Goal: Check status: Check status

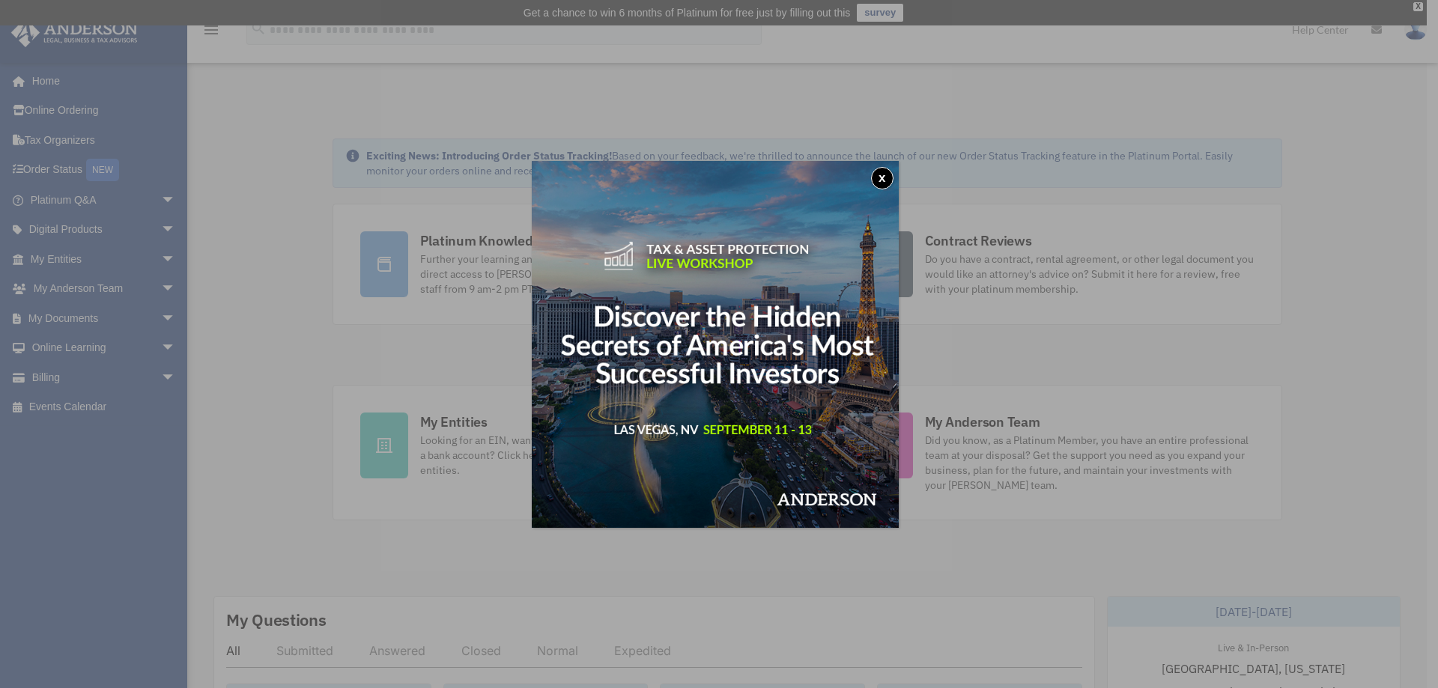
click at [743, 372] on img at bounding box center [715, 344] width 367 height 367
click at [889, 172] on button "x" at bounding box center [882, 178] width 22 height 22
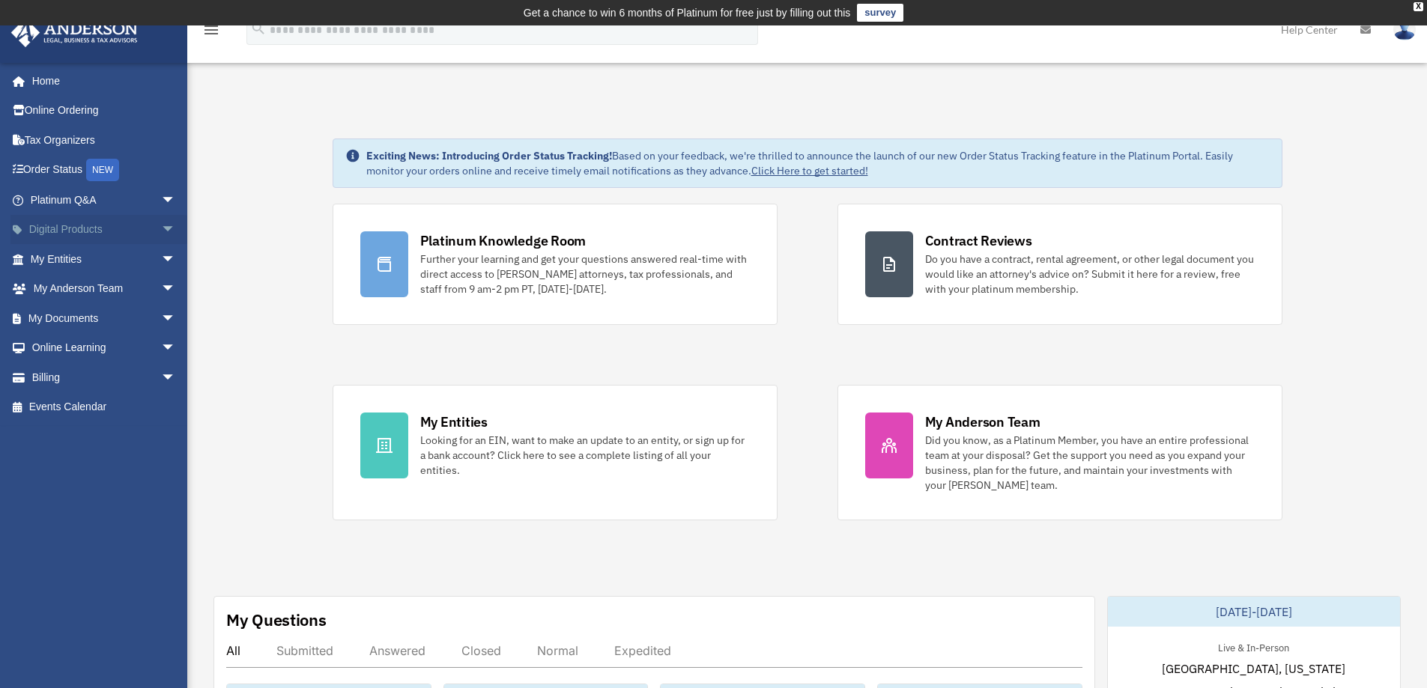
click at [161, 225] on span "arrow_drop_down" at bounding box center [176, 230] width 30 height 31
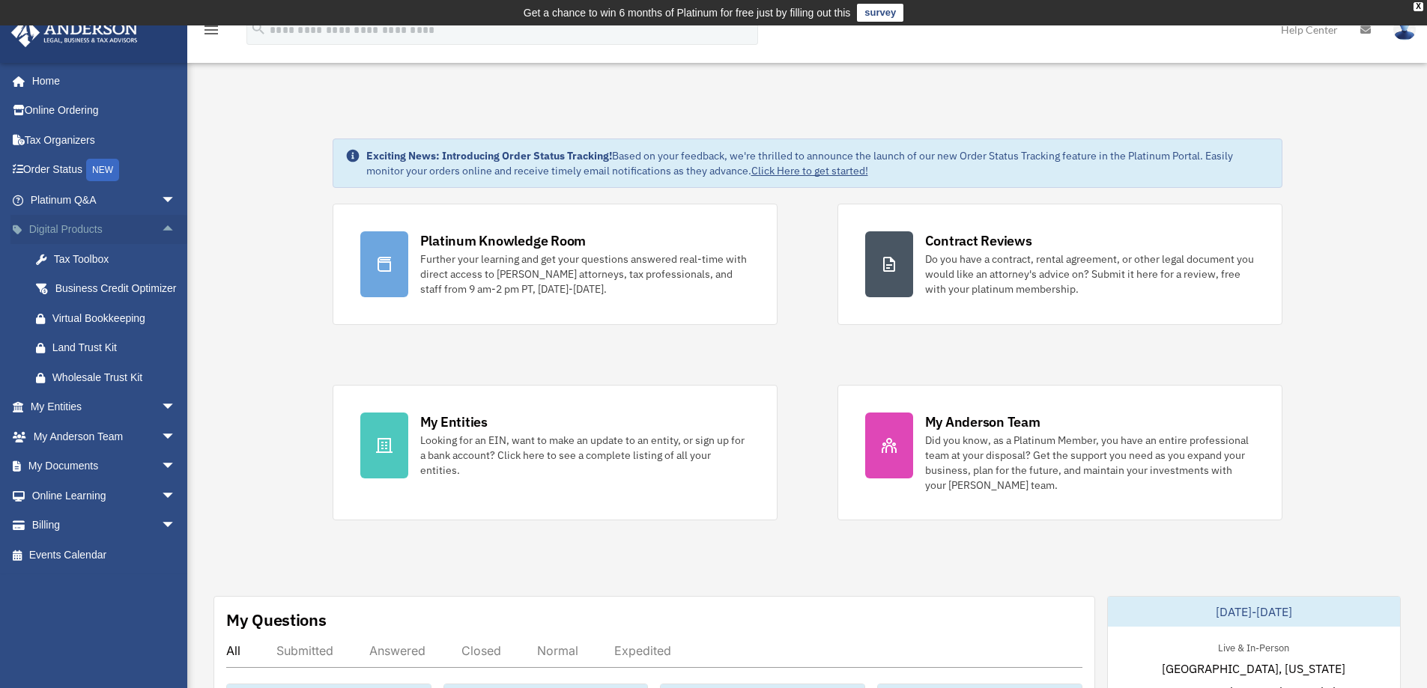
click at [161, 229] on span "arrow_drop_up" at bounding box center [176, 230] width 30 height 31
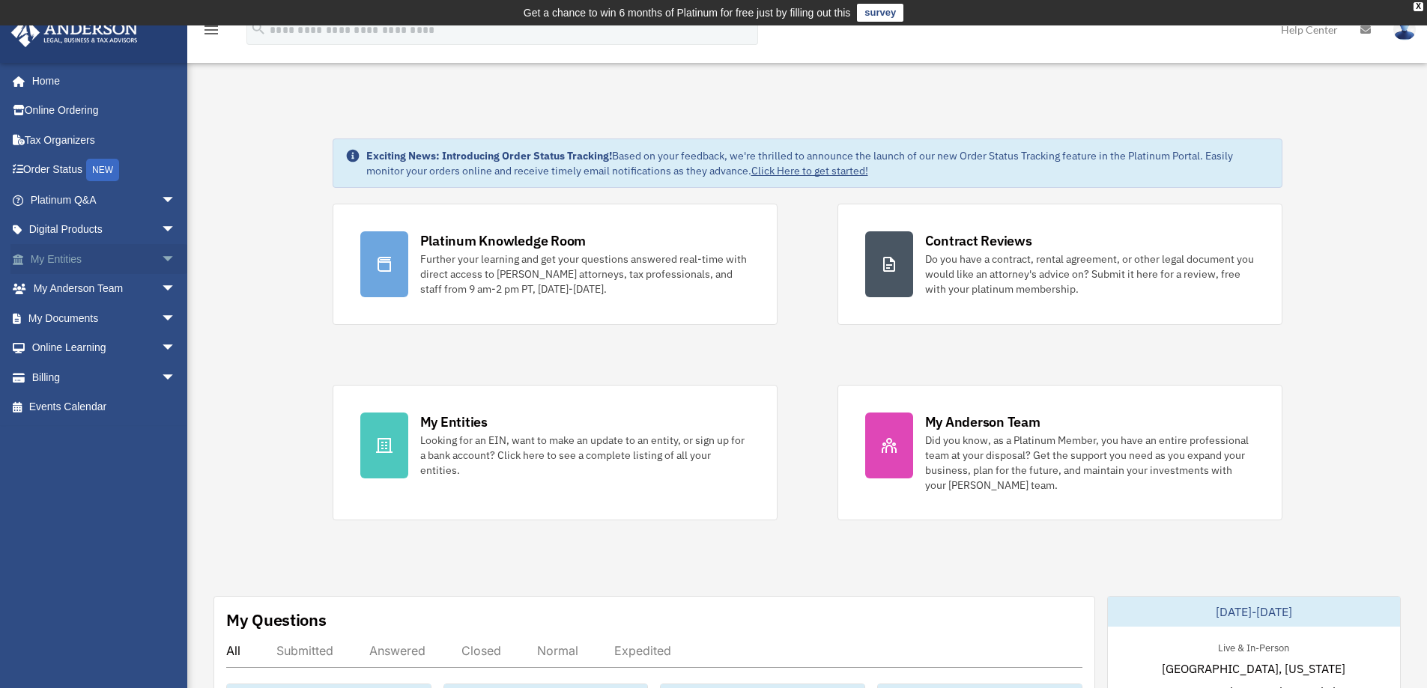
click at [161, 262] on span "arrow_drop_down" at bounding box center [176, 259] width 30 height 31
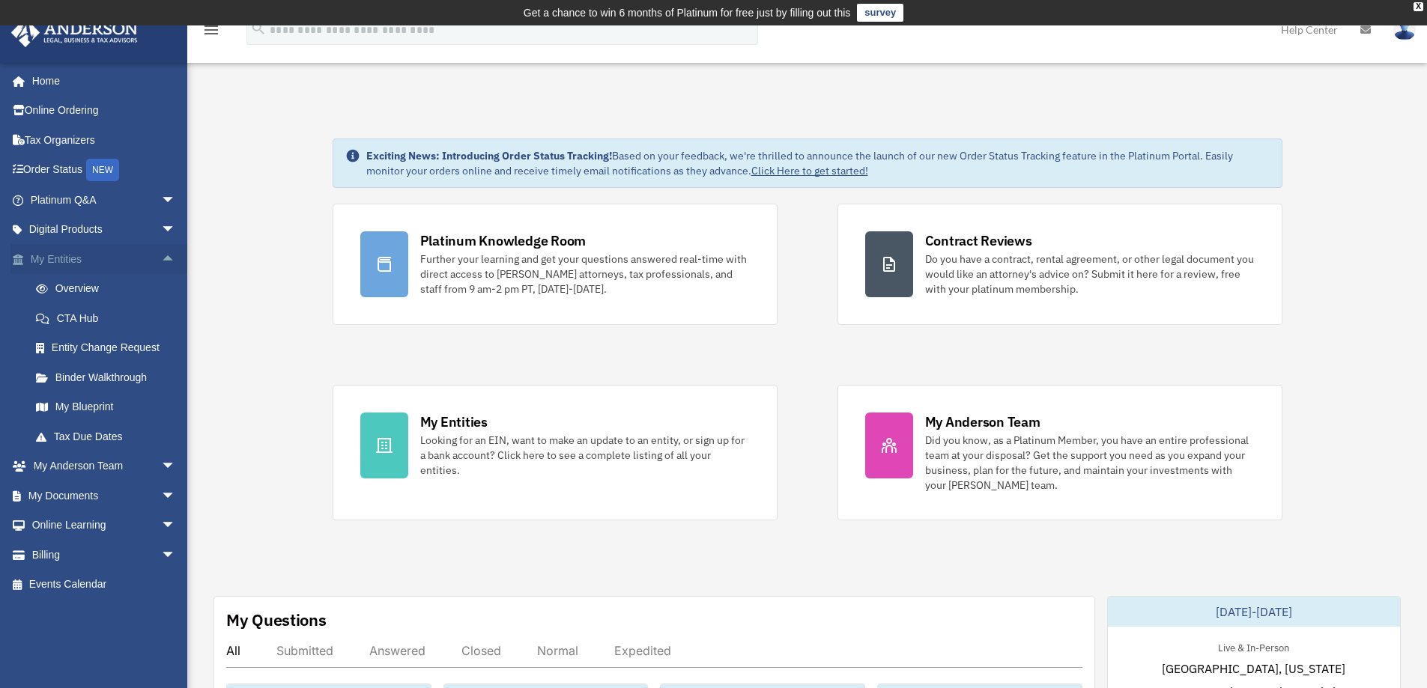
click at [161, 262] on span "arrow_drop_up" at bounding box center [176, 259] width 30 height 31
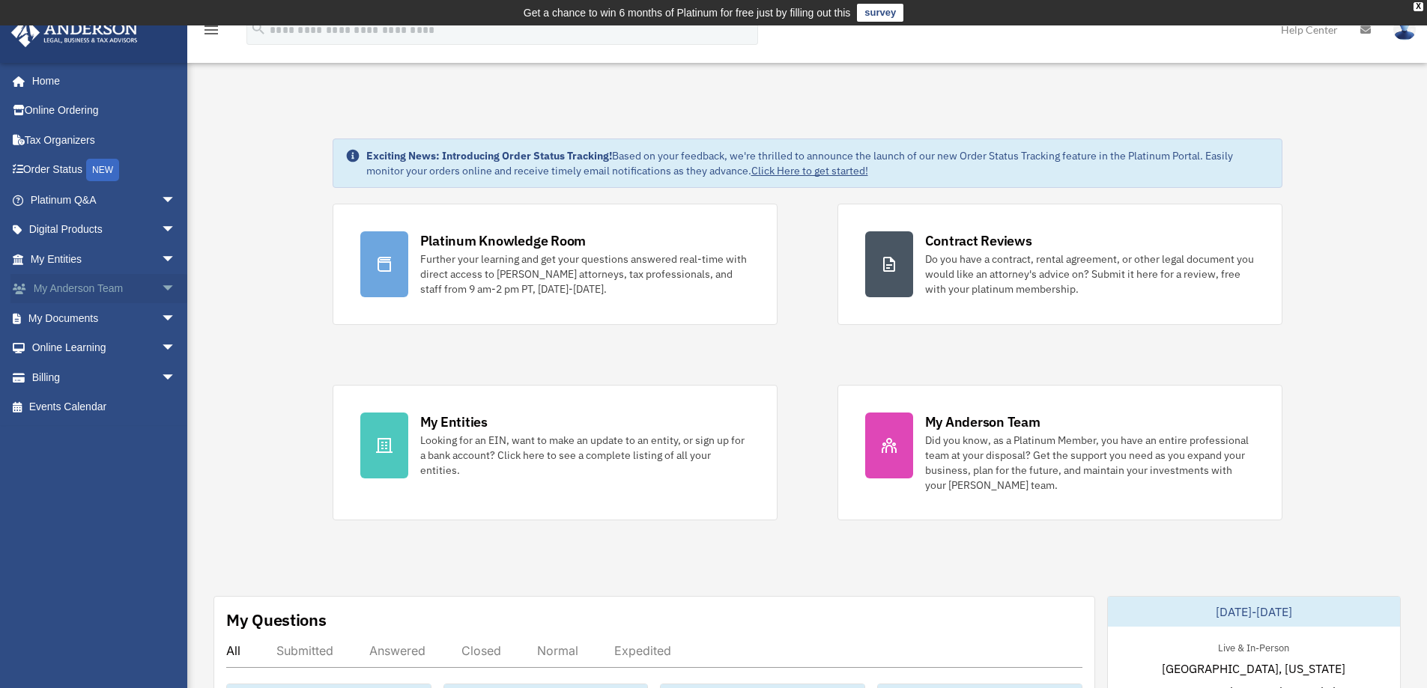
click at [161, 291] on span "arrow_drop_down" at bounding box center [176, 289] width 30 height 31
click at [161, 291] on span "arrow_drop_up" at bounding box center [176, 289] width 30 height 31
click at [161, 376] on span "arrow_drop_down" at bounding box center [176, 378] width 30 height 31
click at [110, 408] on link "$ Open Invoices" at bounding box center [110, 408] width 178 height 31
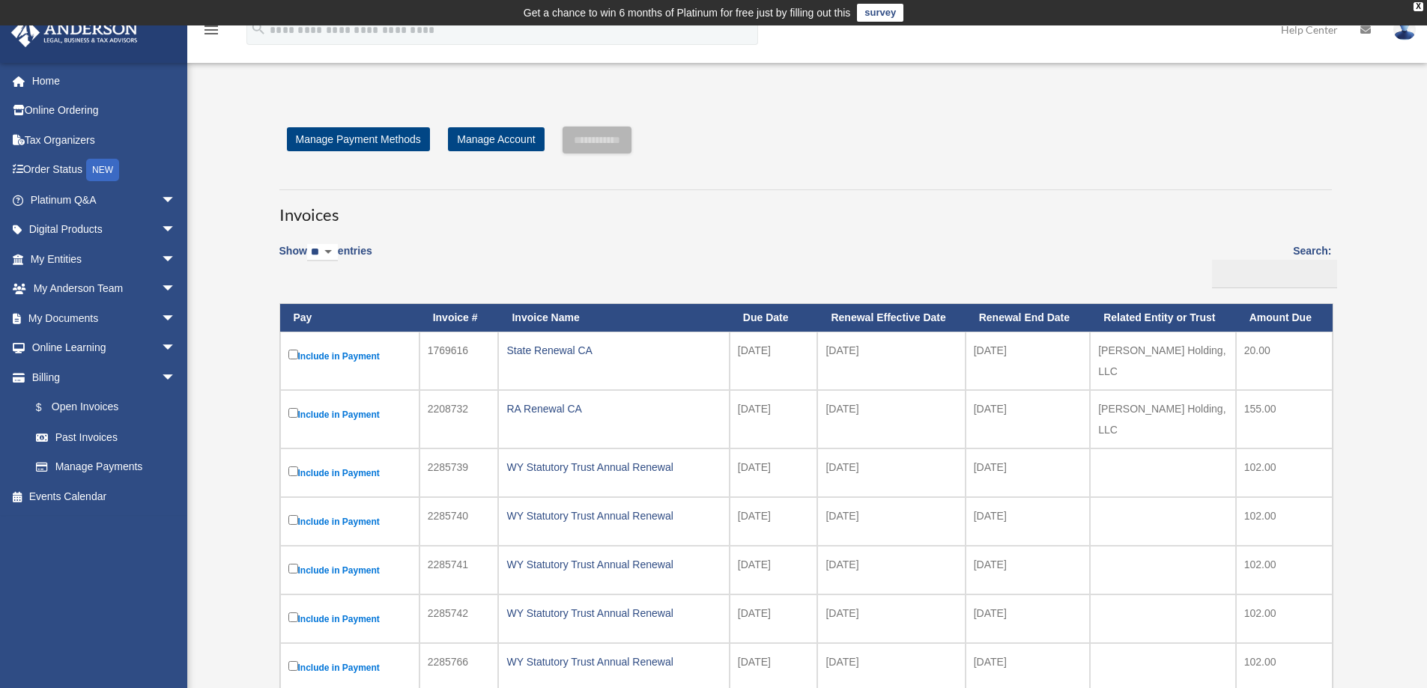
scroll to position [75, 0]
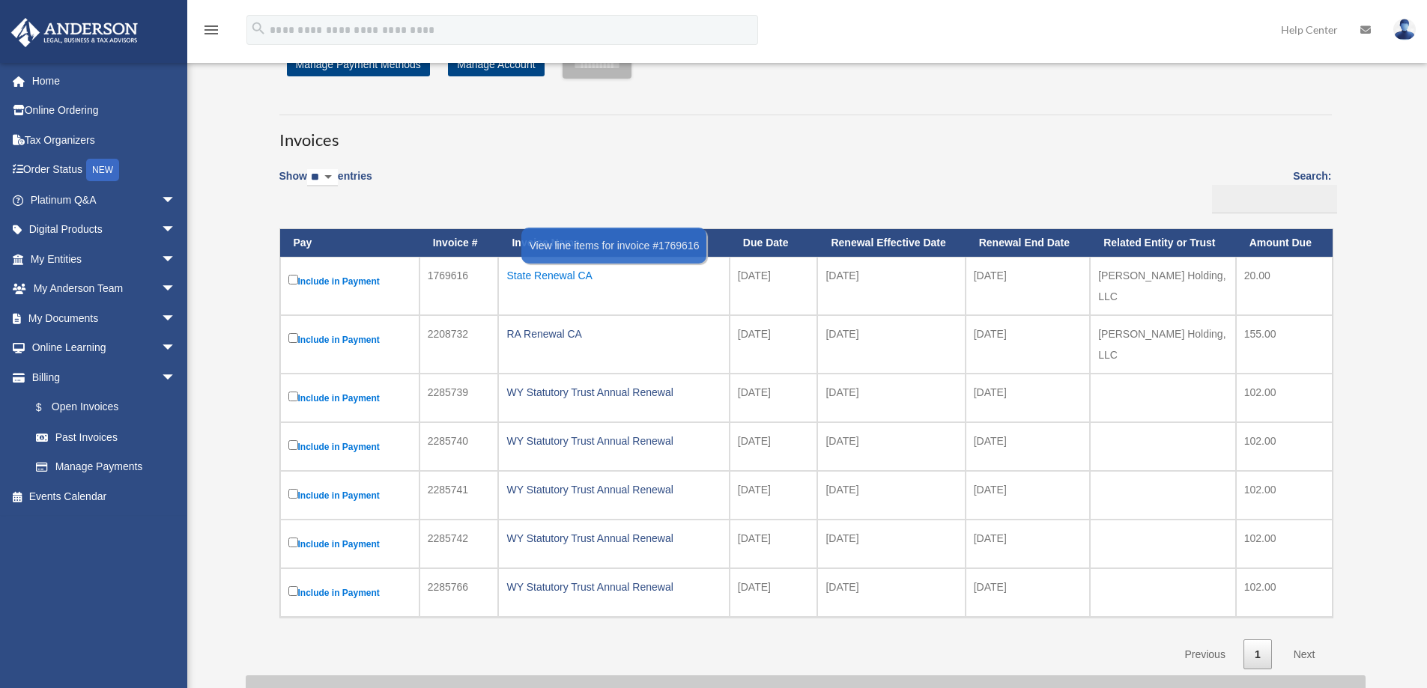
click at [570, 276] on div "State Renewal CA" at bounding box center [613, 275] width 214 height 21
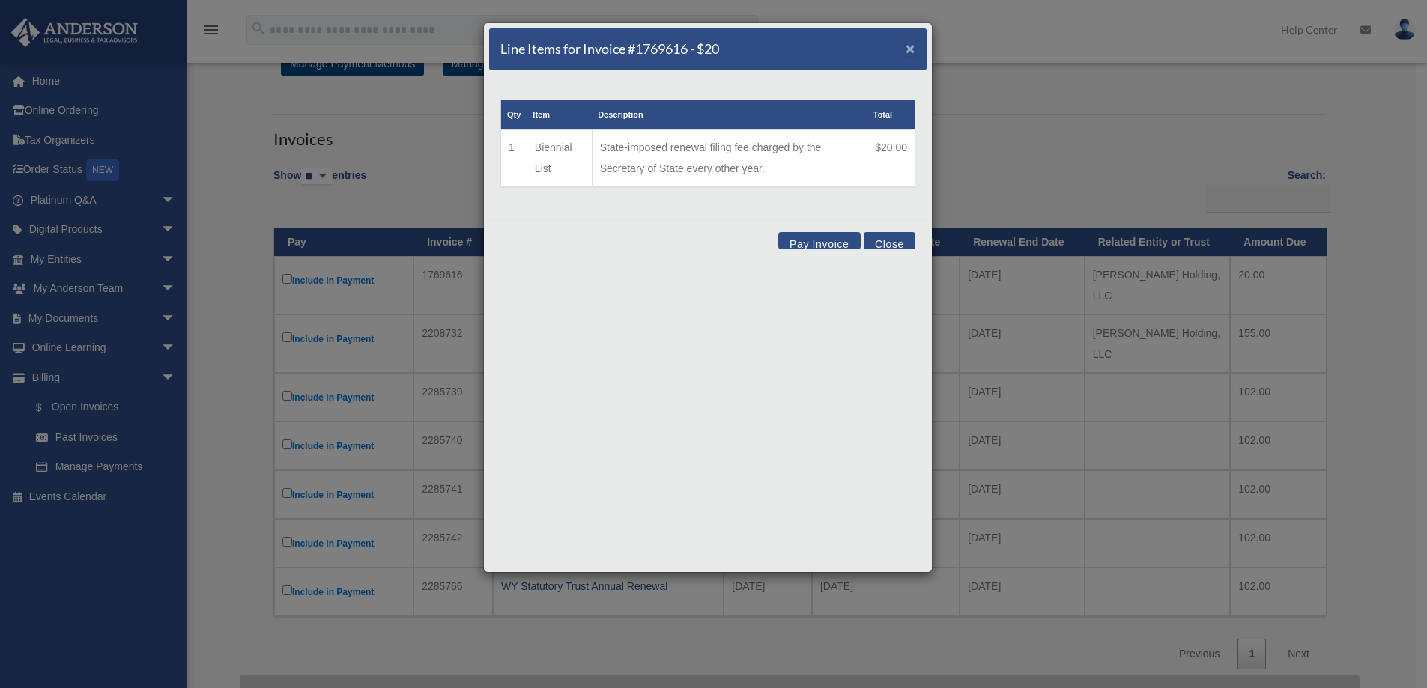
click at [907, 49] on span "×" at bounding box center [911, 48] width 10 height 17
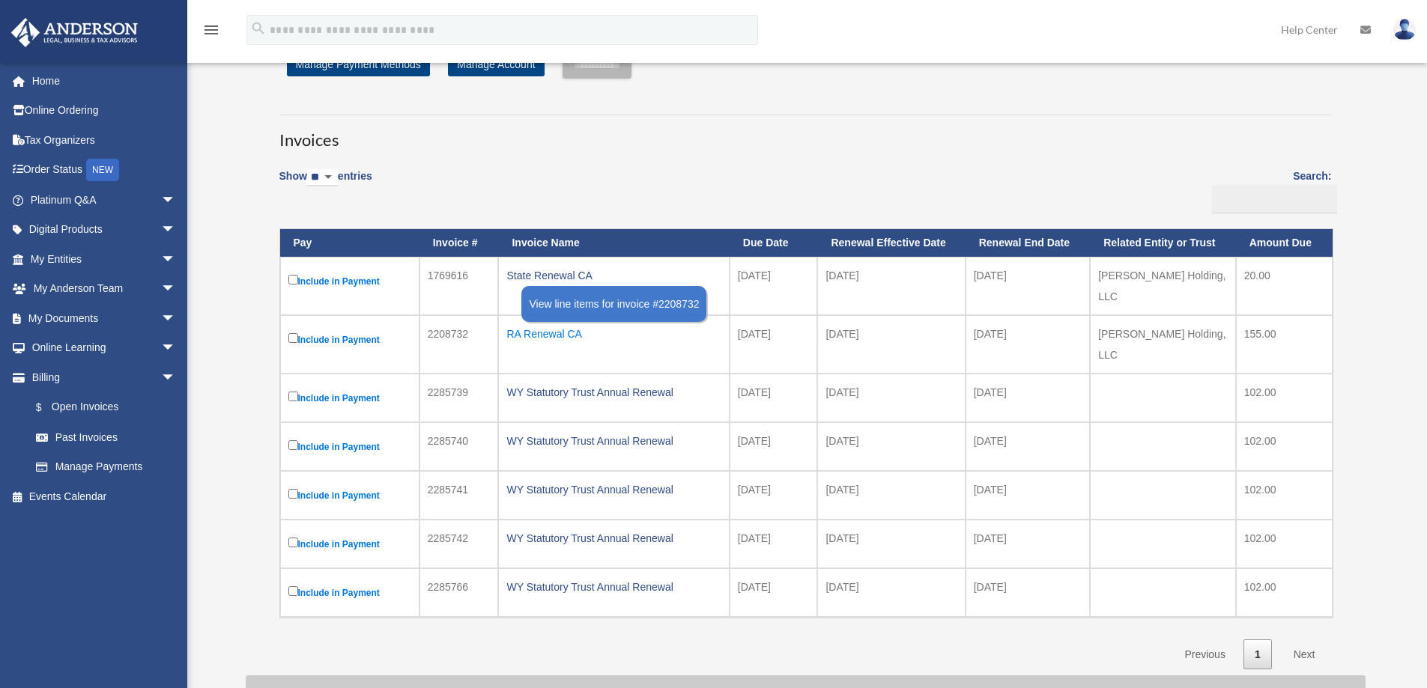
click at [551, 324] on div "RA Renewal CA" at bounding box center [613, 334] width 214 height 21
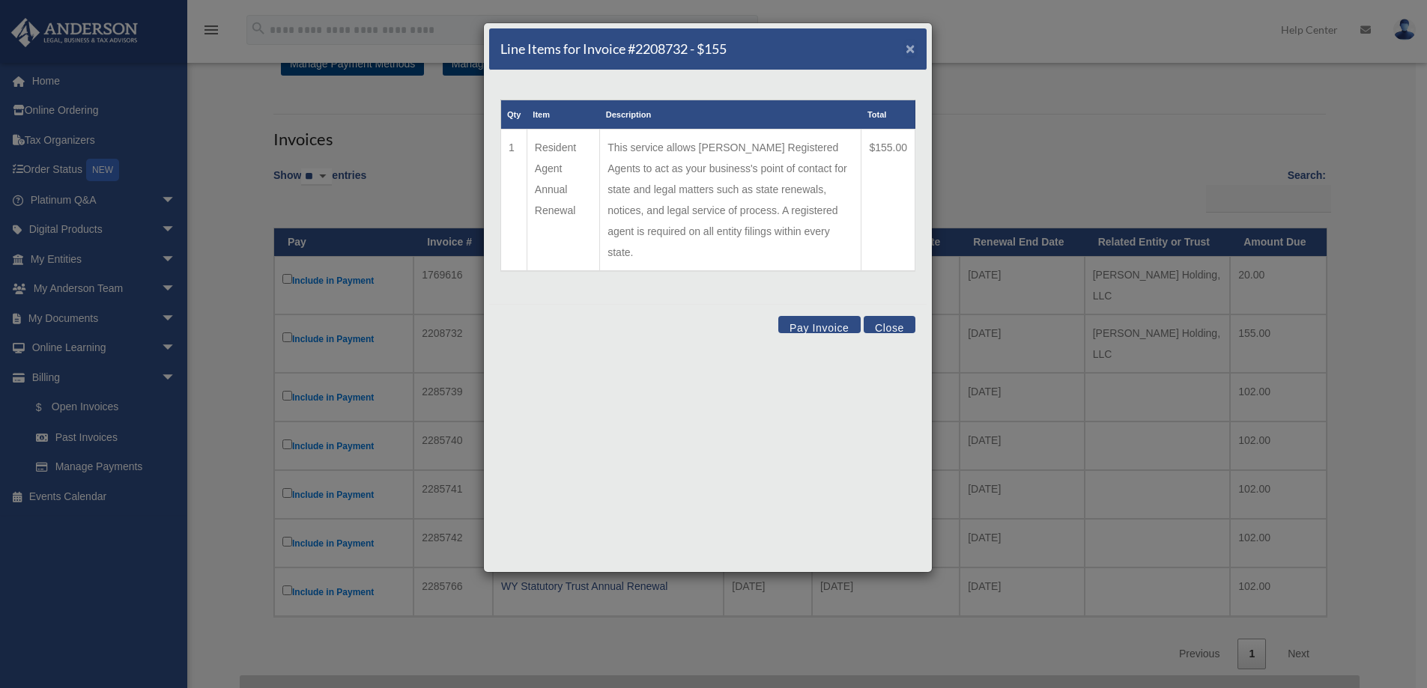
click at [912, 46] on span "×" at bounding box center [911, 48] width 10 height 17
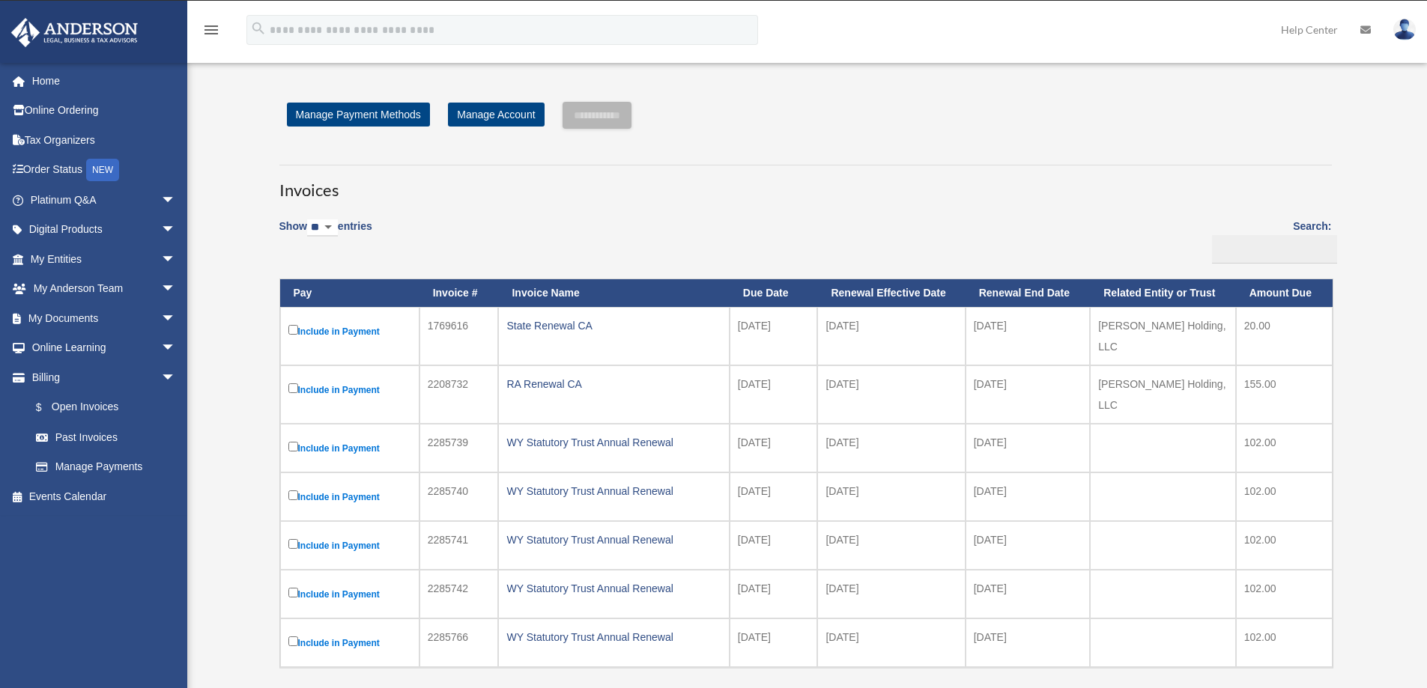
scroll to position [0, 0]
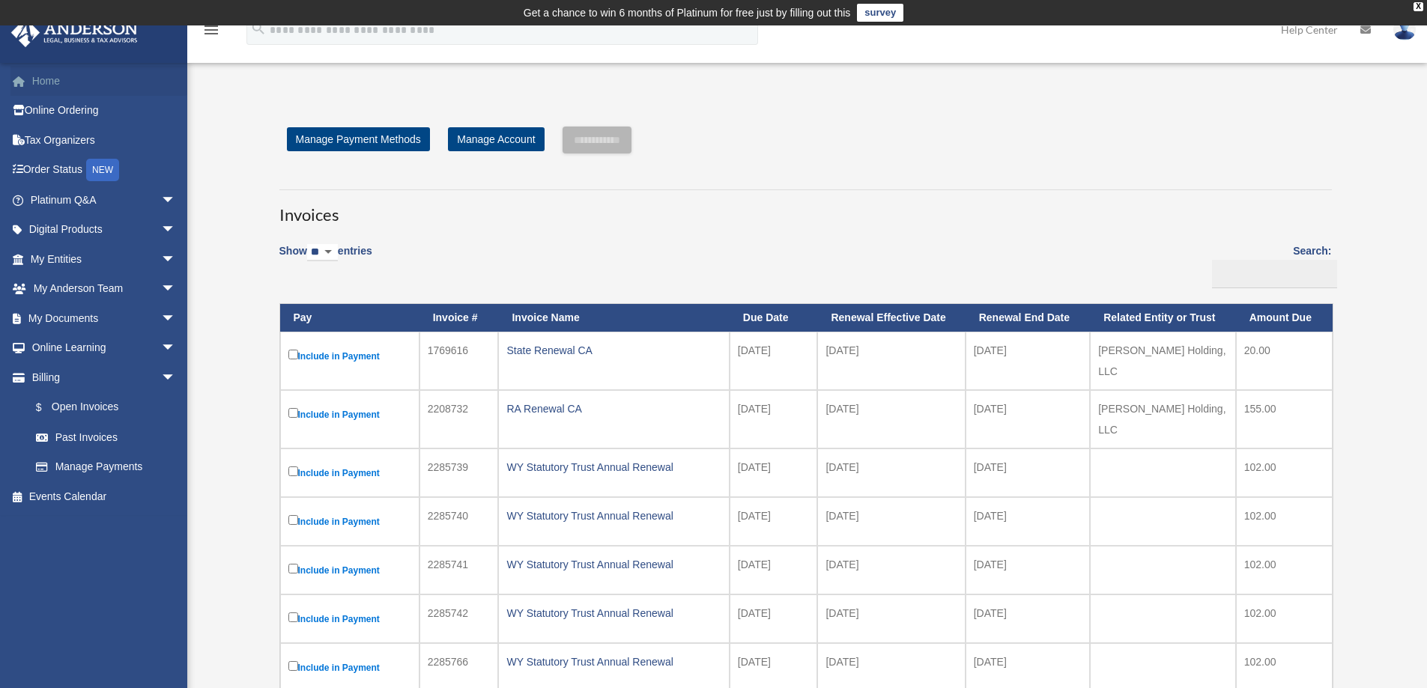
click at [70, 84] on link "Home" at bounding box center [104, 81] width 188 height 30
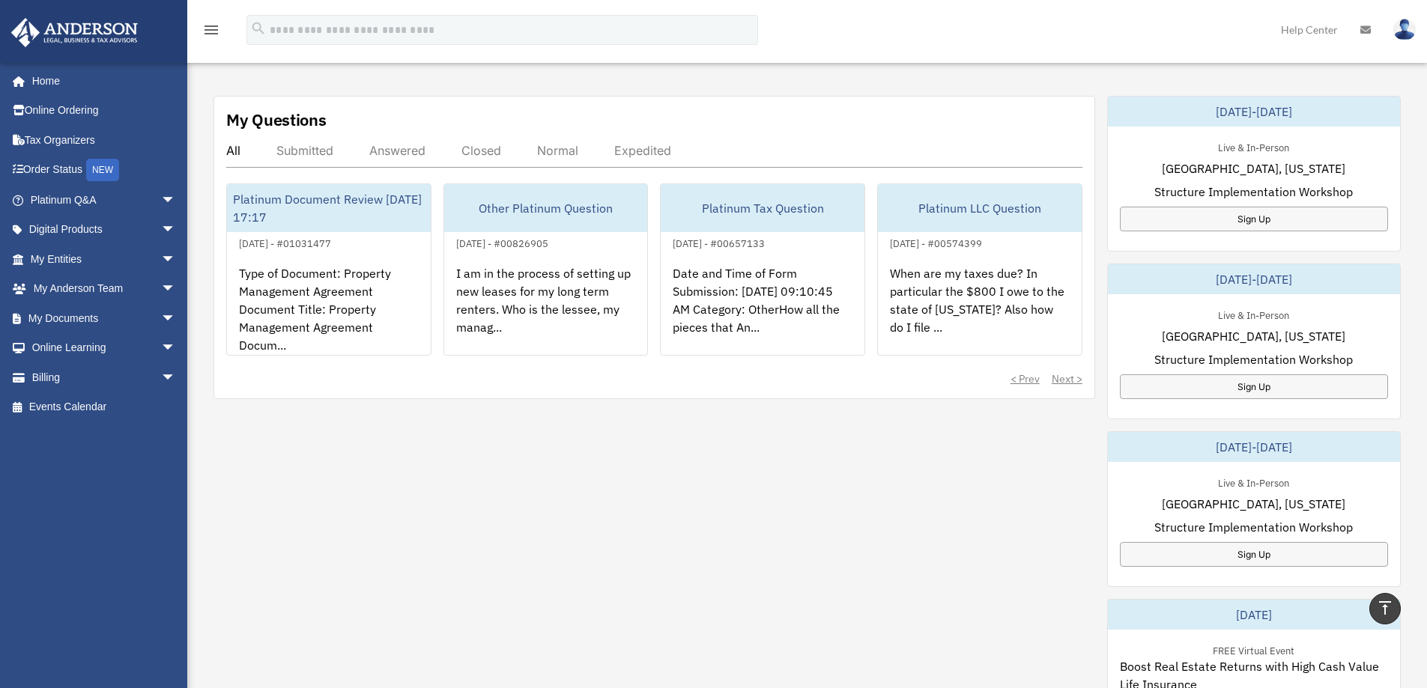
scroll to position [524, 0]
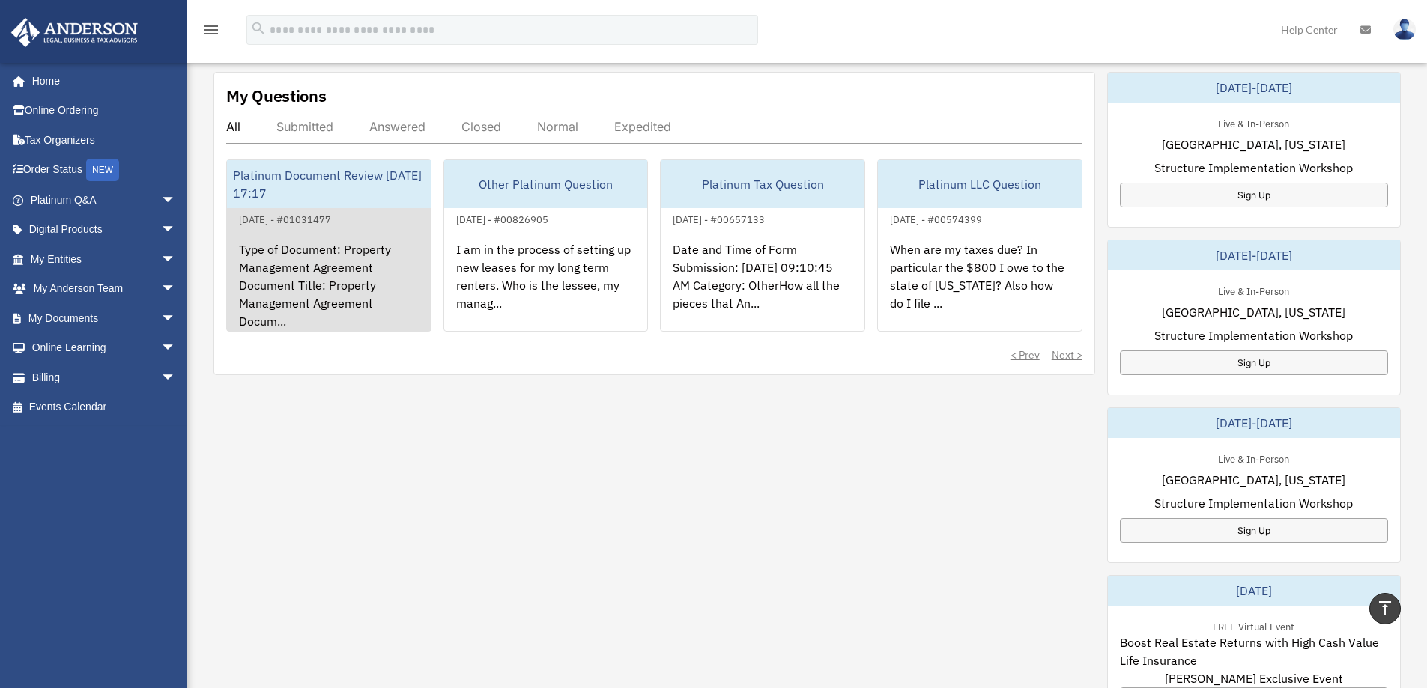
click at [360, 275] on div "Type of Document: Property Management Agreement Document Title: Property Manage…" at bounding box center [329, 286] width 204 height 117
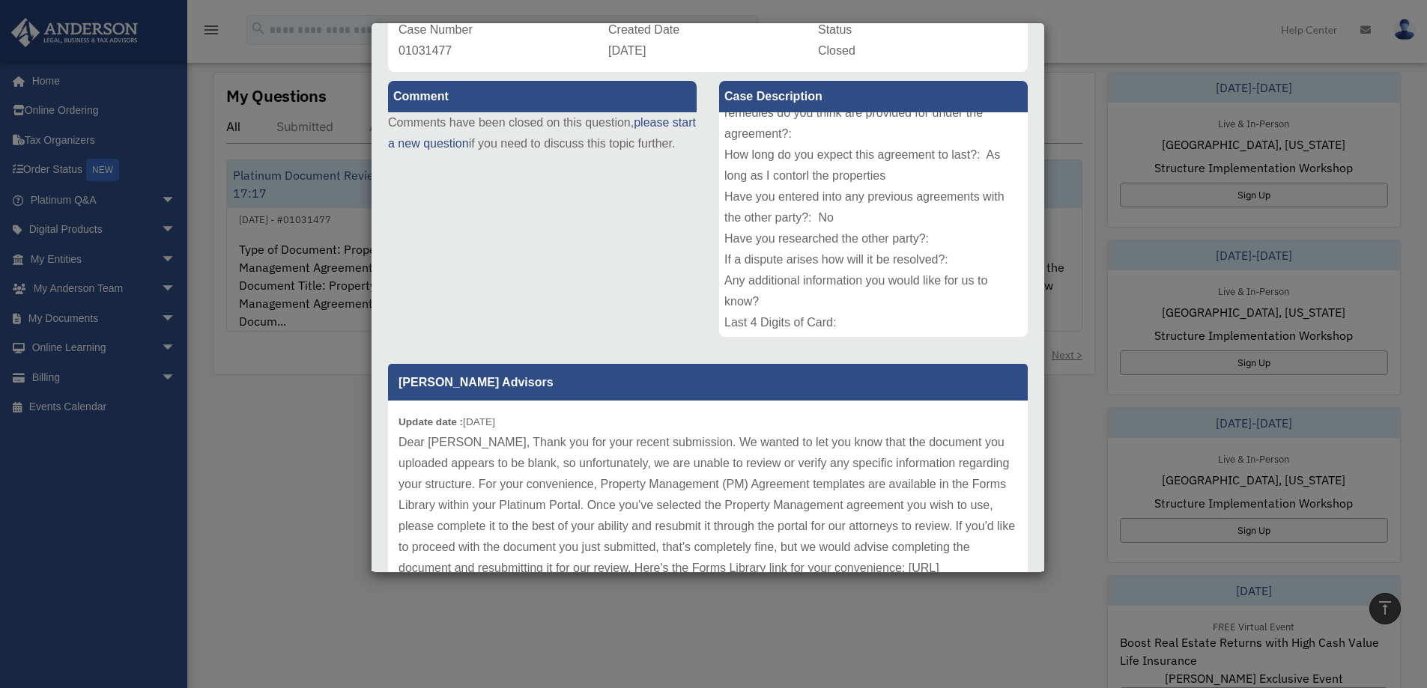
scroll to position [0, 0]
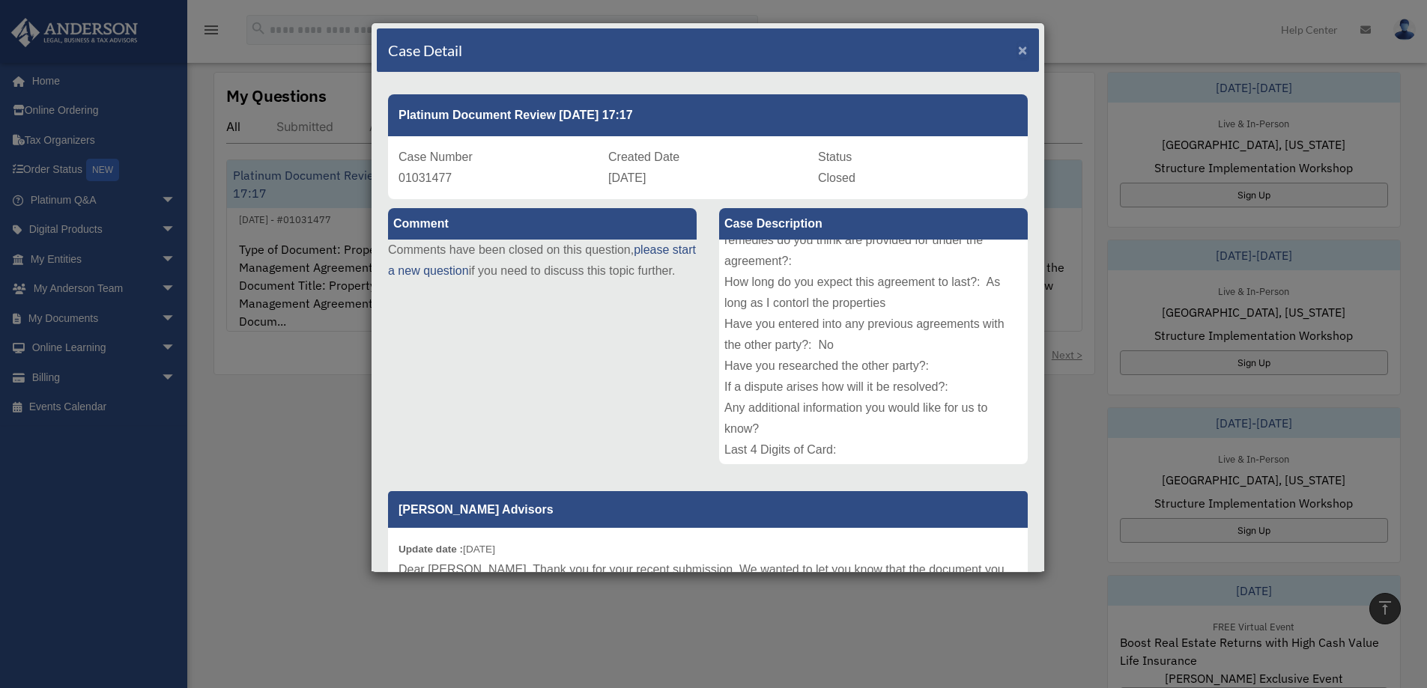
click at [1018, 52] on span "×" at bounding box center [1023, 49] width 10 height 17
